Goal: Task Accomplishment & Management: Manage account settings

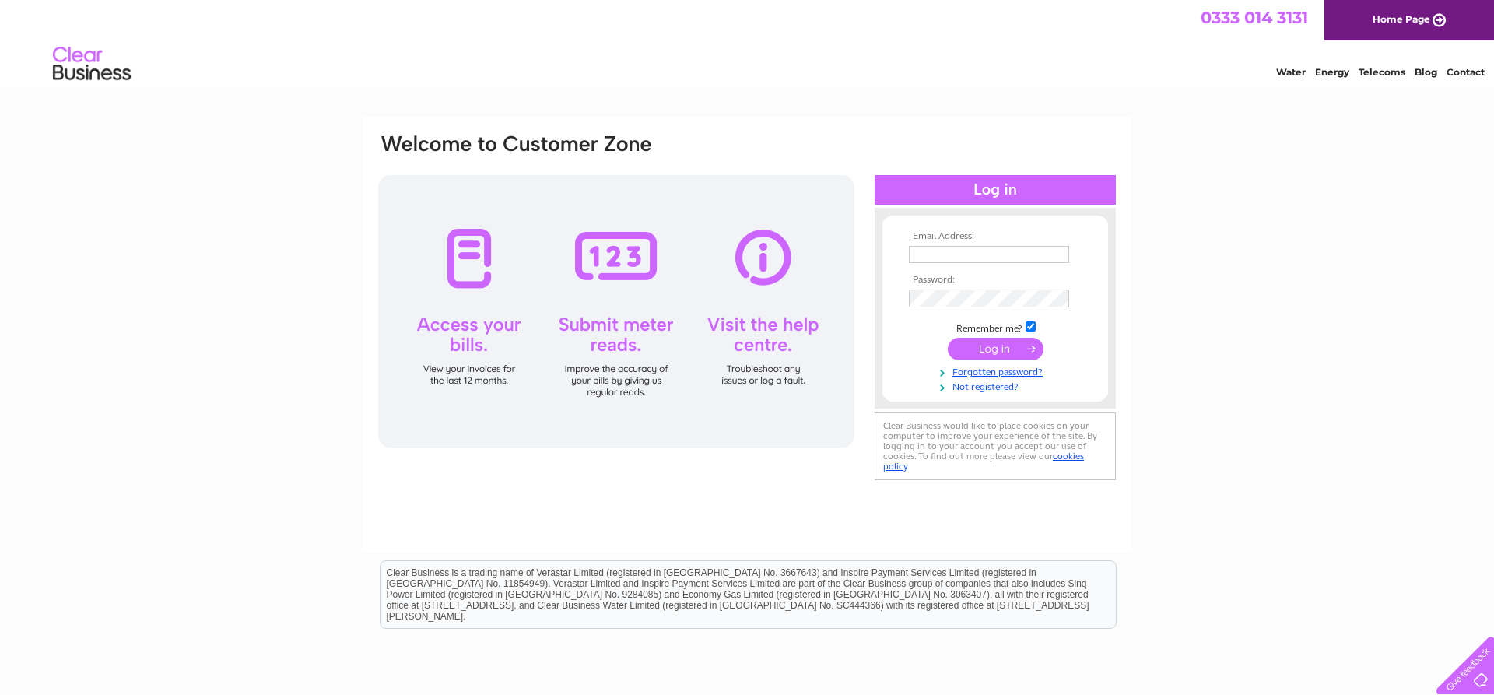
click at [942, 253] on input "text" at bounding box center [989, 254] width 160 height 17
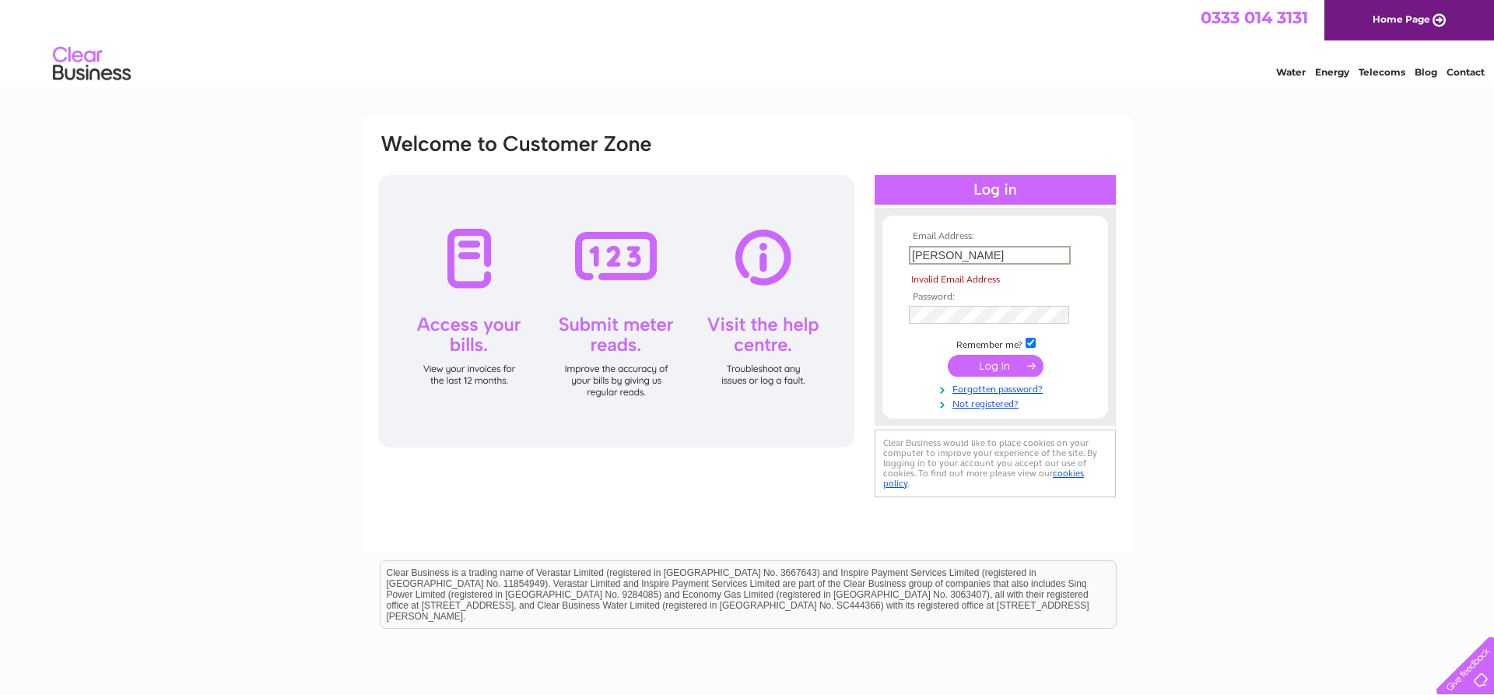
click at [978, 251] on input "paul@pclifting" at bounding box center [990, 255] width 162 height 19
type input "p"
click at [917, 247] on input "text" at bounding box center [990, 255] width 162 height 19
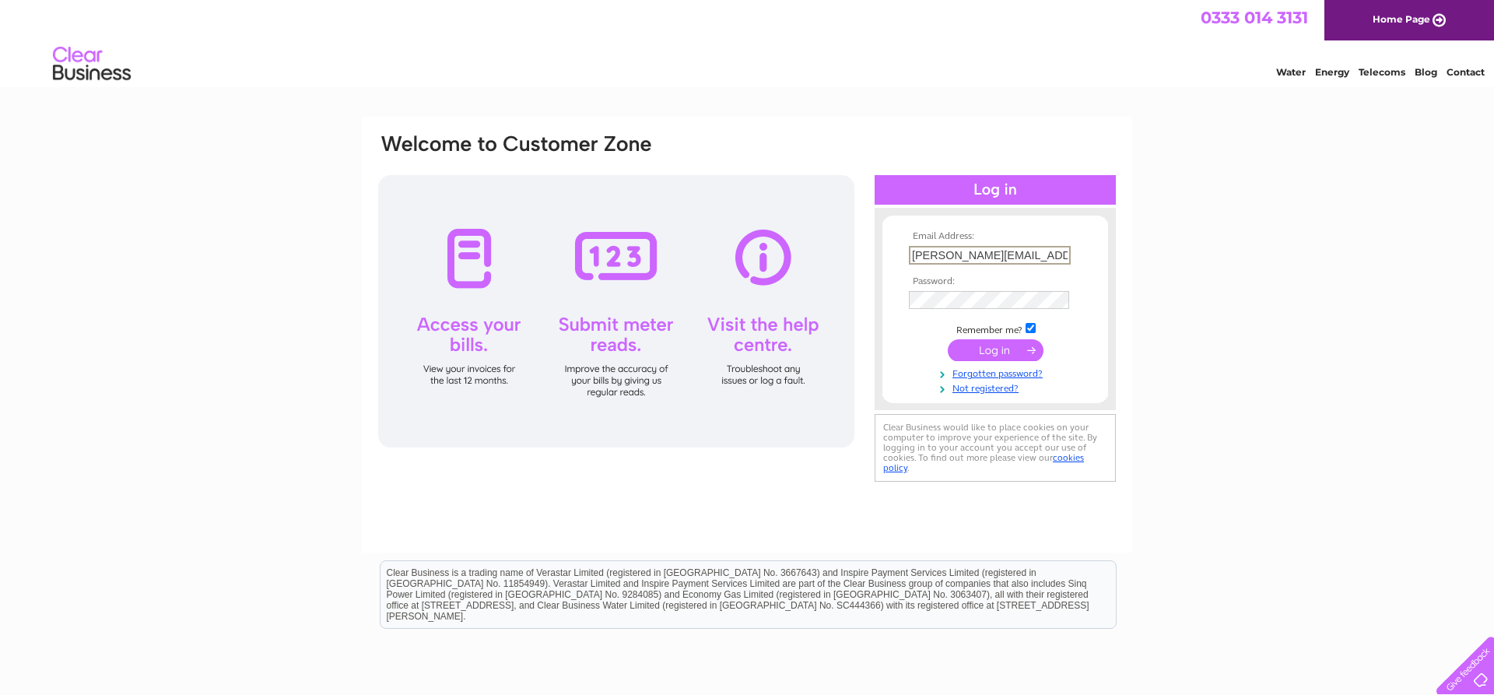
type input "[PERSON_NAME][EMAIL_ADDRESS][DOMAIN_NAME]"
click at [1008, 352] on input "submit" at bounding box center [996, 349] width 96 height 22
click at [993, 352] on input "submit" at bounding box center [996, 350] width 96 height 22
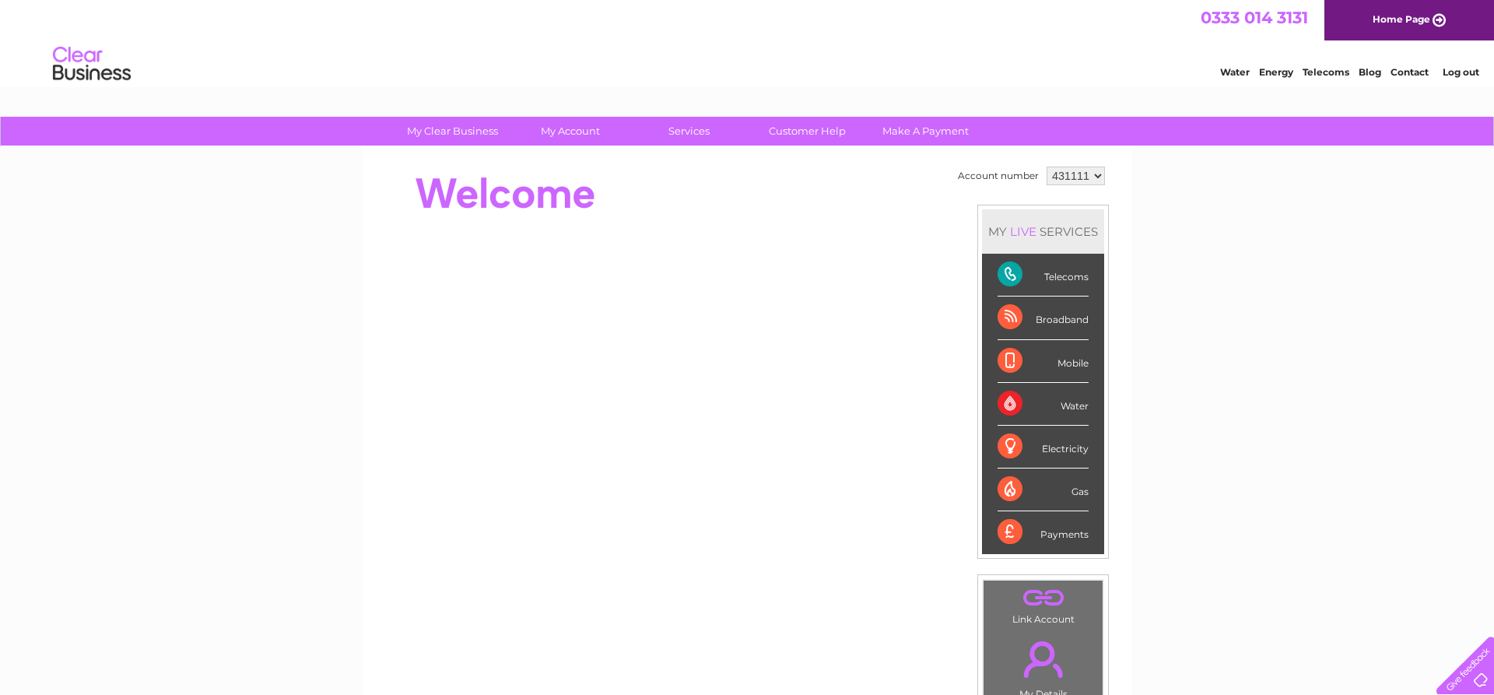
click at [1053, 269] on div "Telecoms" at bounding box center [1043, 275] width 91 height 43
click at [1006, 274] on div "Telecoms" at bounding box center [1043, 275] width 91 height 43
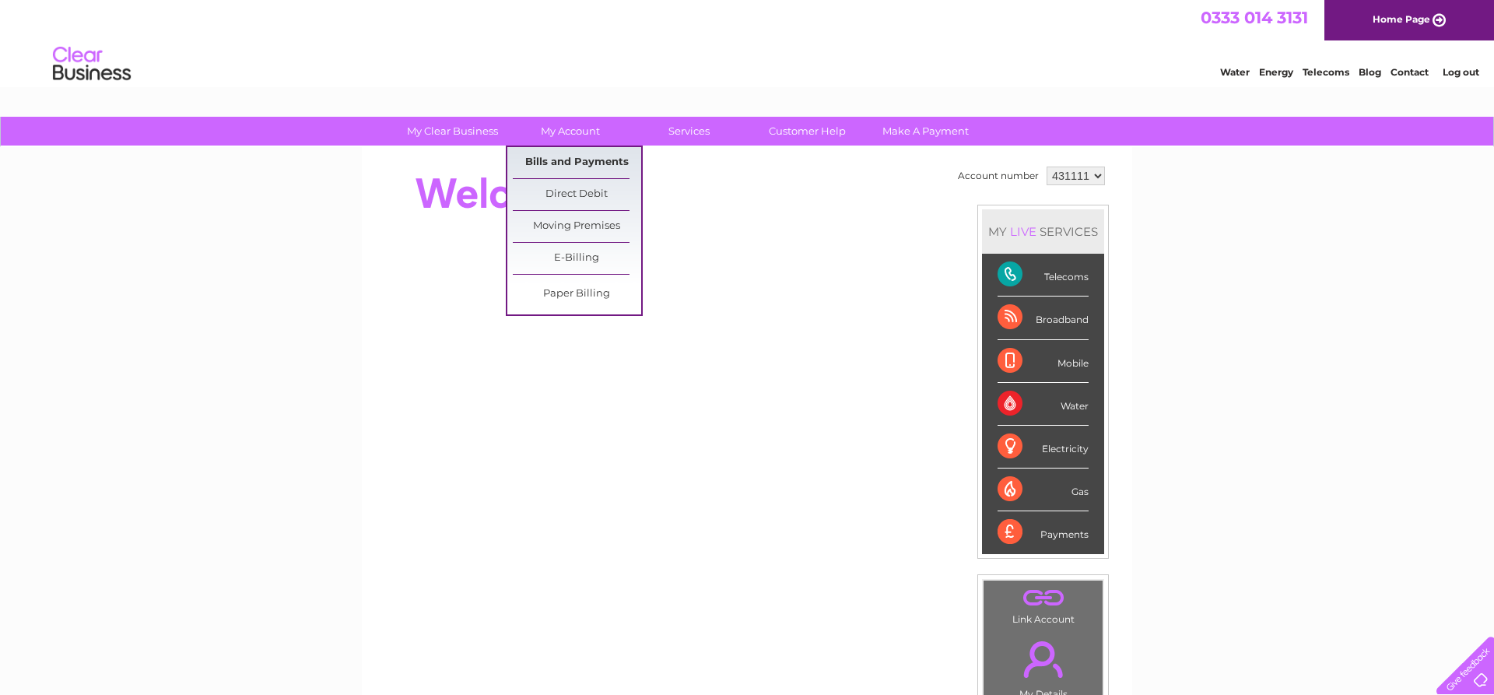
click at [569, 164] on link "Bills and Payments" at bounding box center [577, 162] width 128 height 31
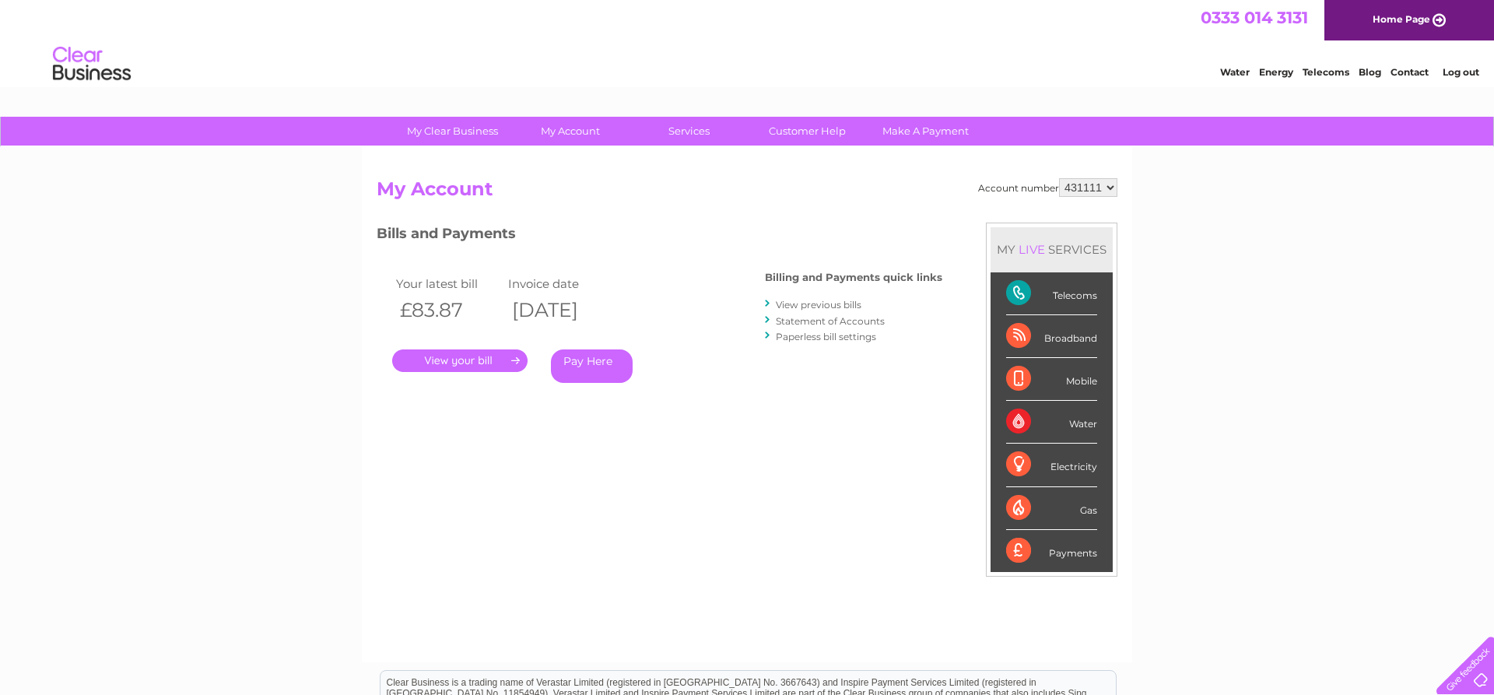
click at [479, 359] on link "." at bounding box center [459, 360] width 135 height 23
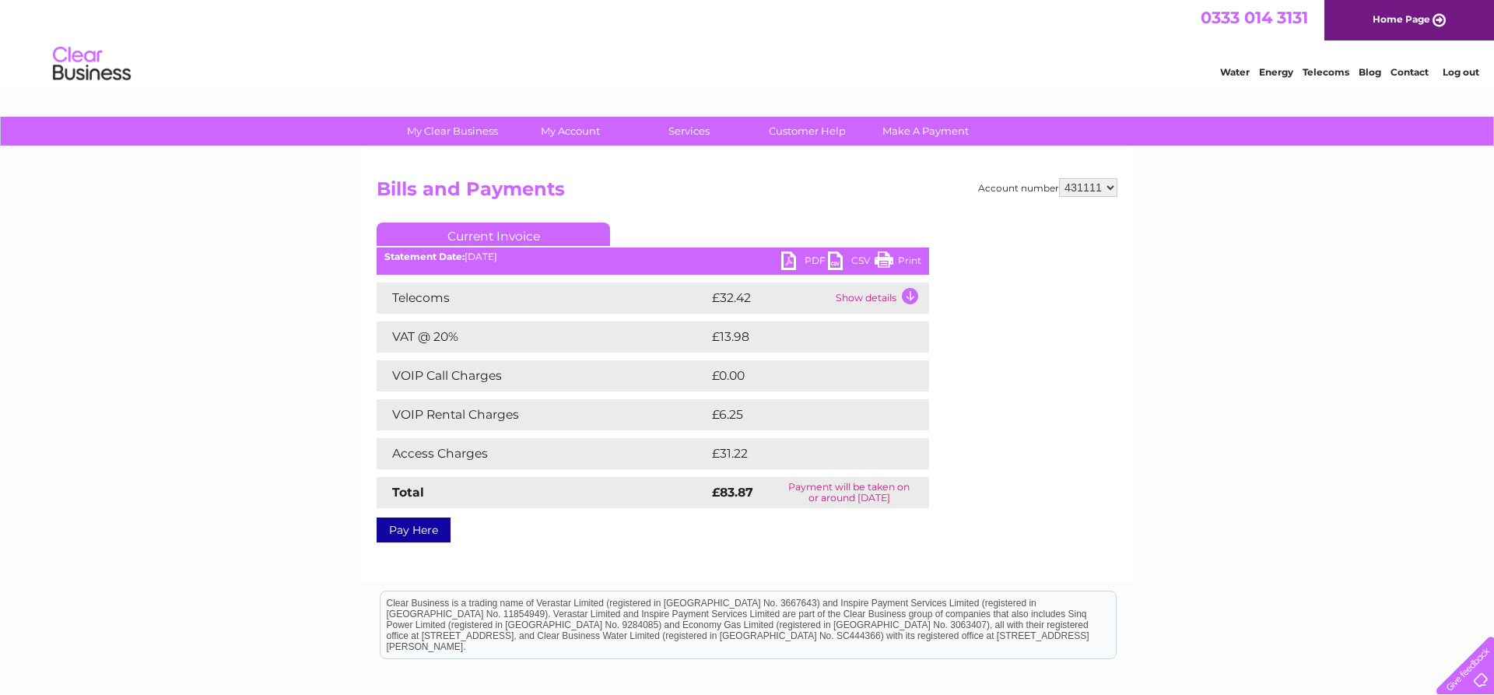
click at [790, 254] on link "PDF" at bounding box center [804, 262] width 47 height 23
click at [1464, 75] on link "Log out" at bounding box center [1461, 72] width 37 height 12
